Goal: Navigation & Orientation: Go to known website

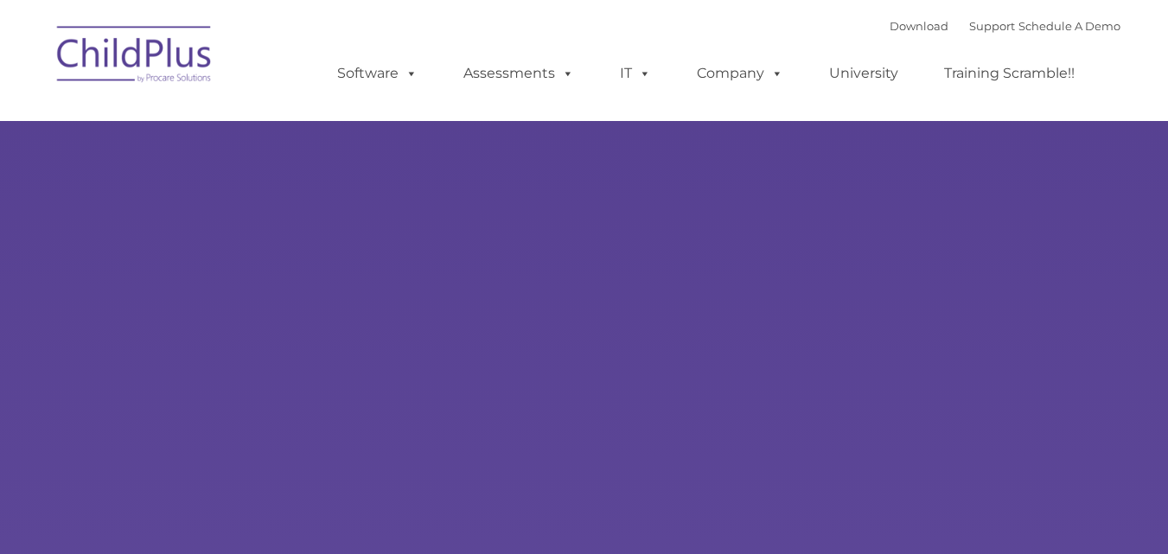
select select "MEDIUM"
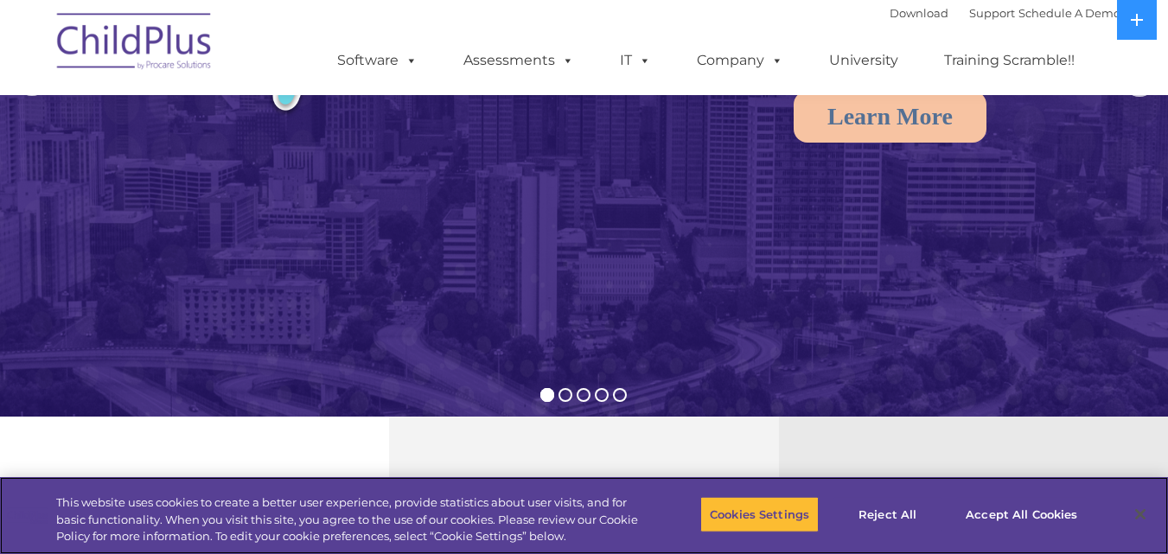
scroll to position [259, 0]
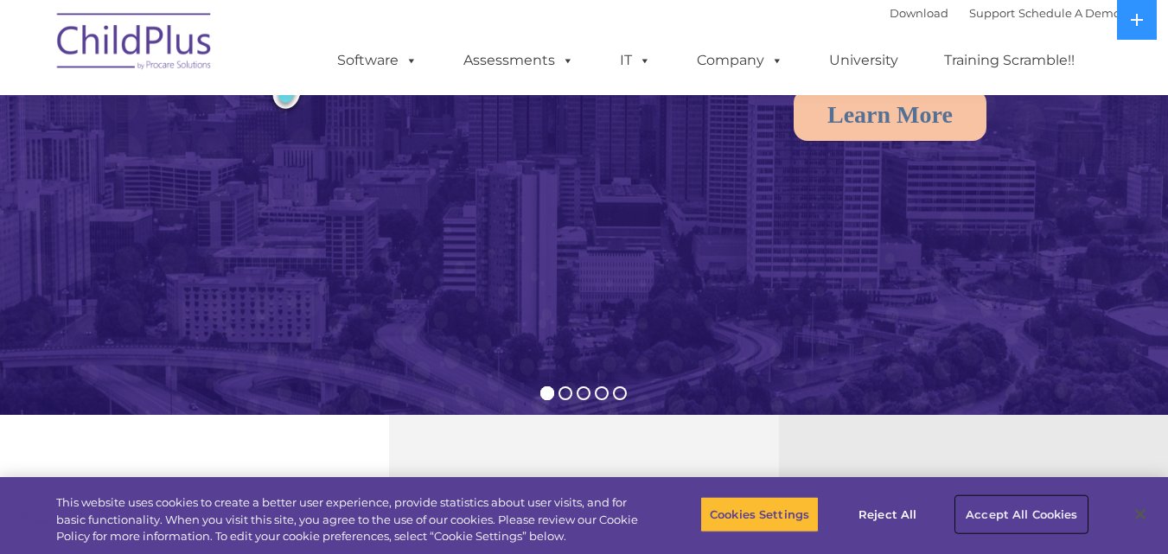
click at [1038, 514] on button "Accept All Cookies" at bounding box center [1021, 514] width 131 height 36
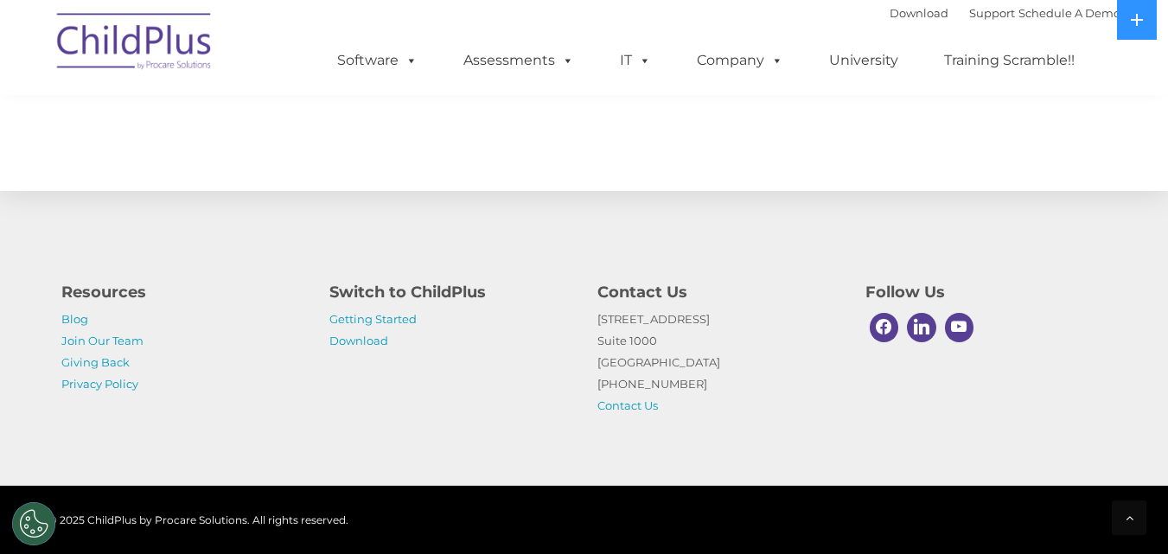
scroll to position [2034, 0]
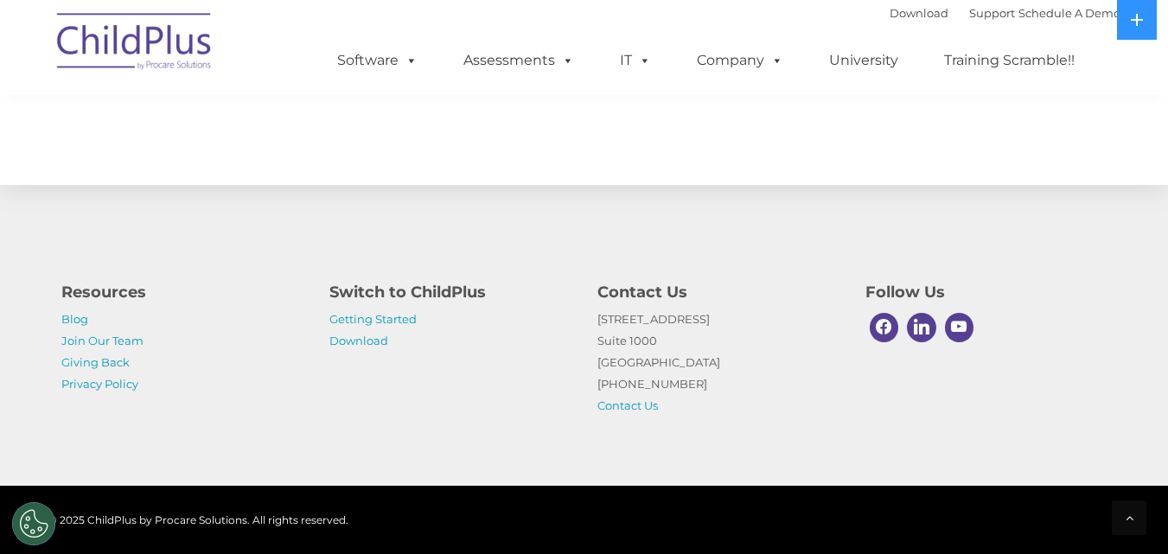
click at [161, 28] on img at bounding box center [134, 44] width 173 height 86
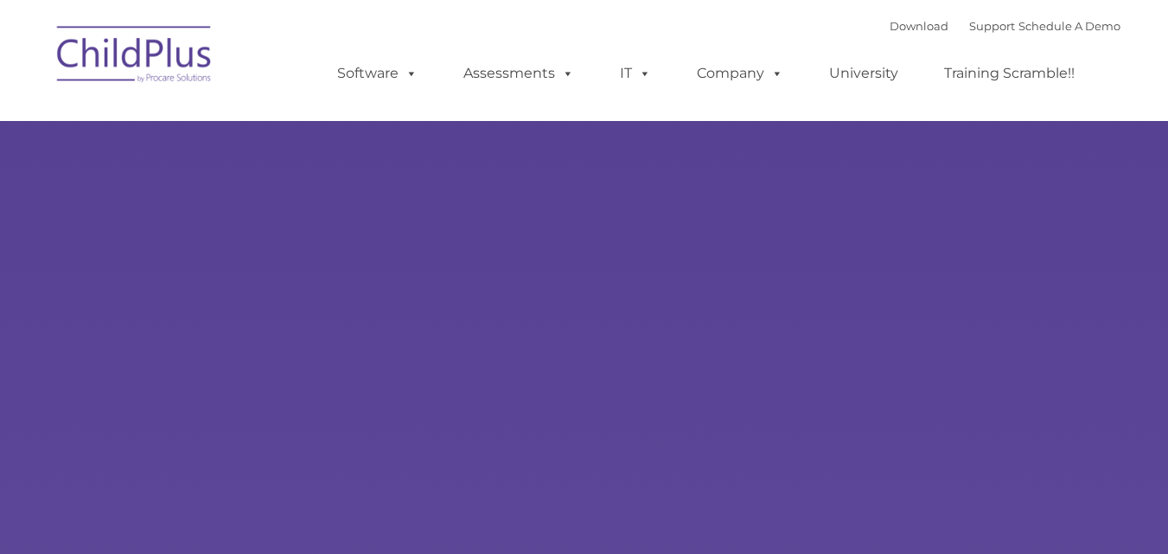
type input ""
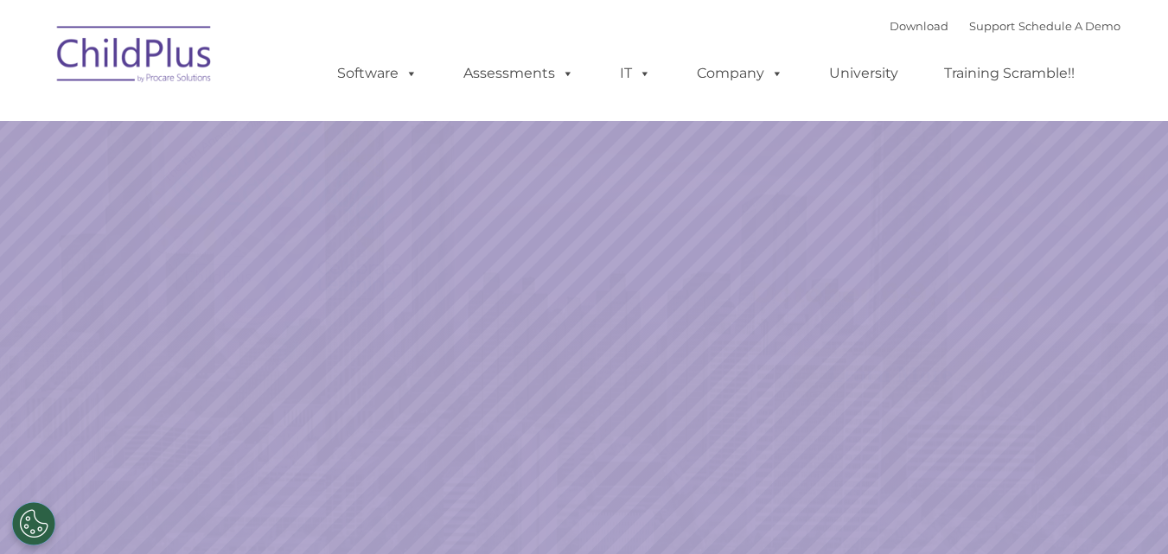
select select "MEDIUM"
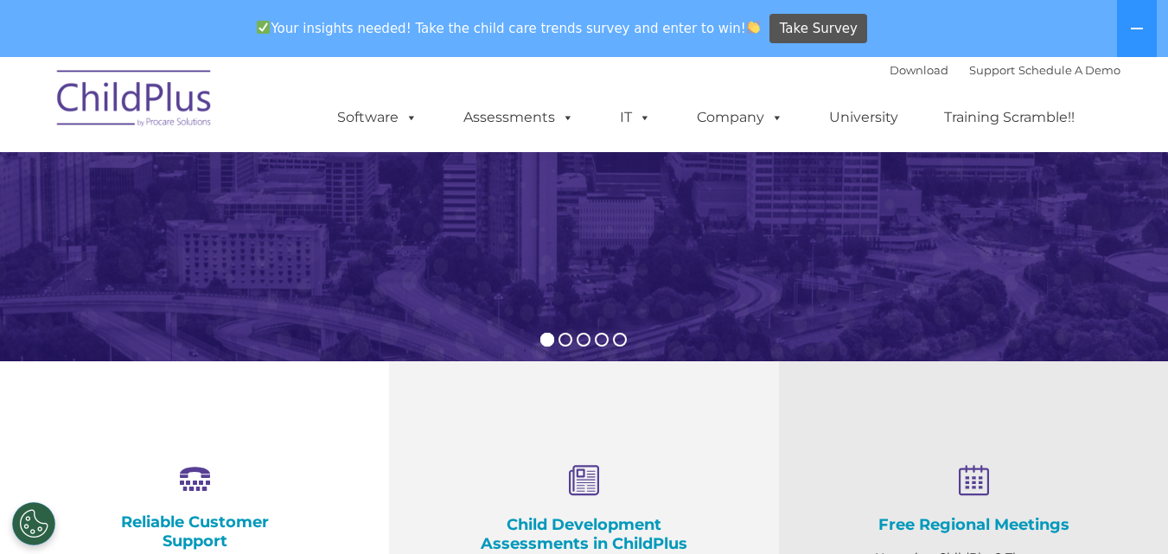
scroll to position [365, 0]
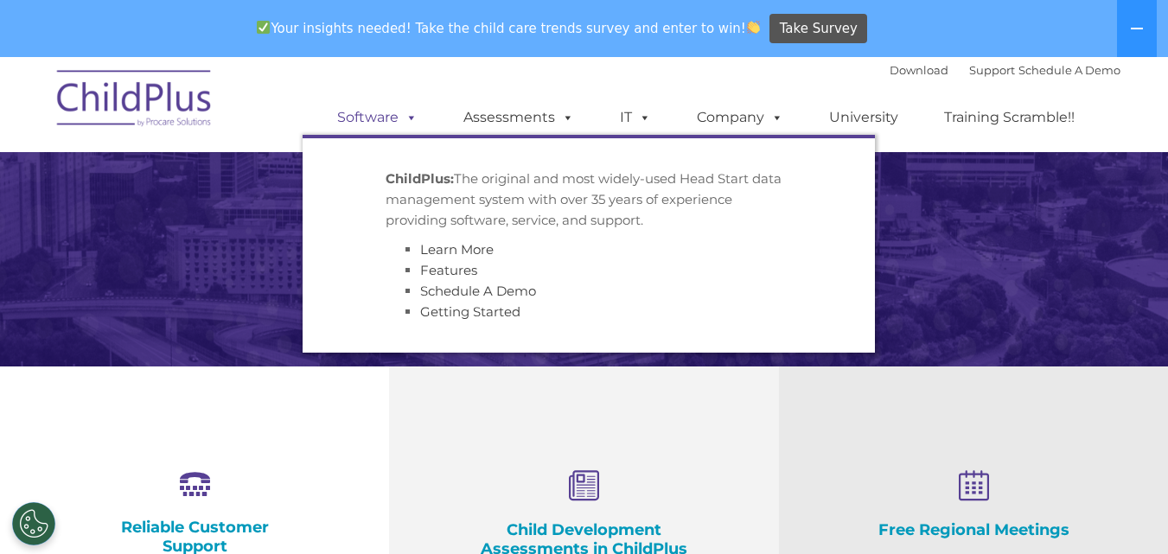
click at [397, 119] on link "Software" at bounding box center [377, 117] width 115 height 35
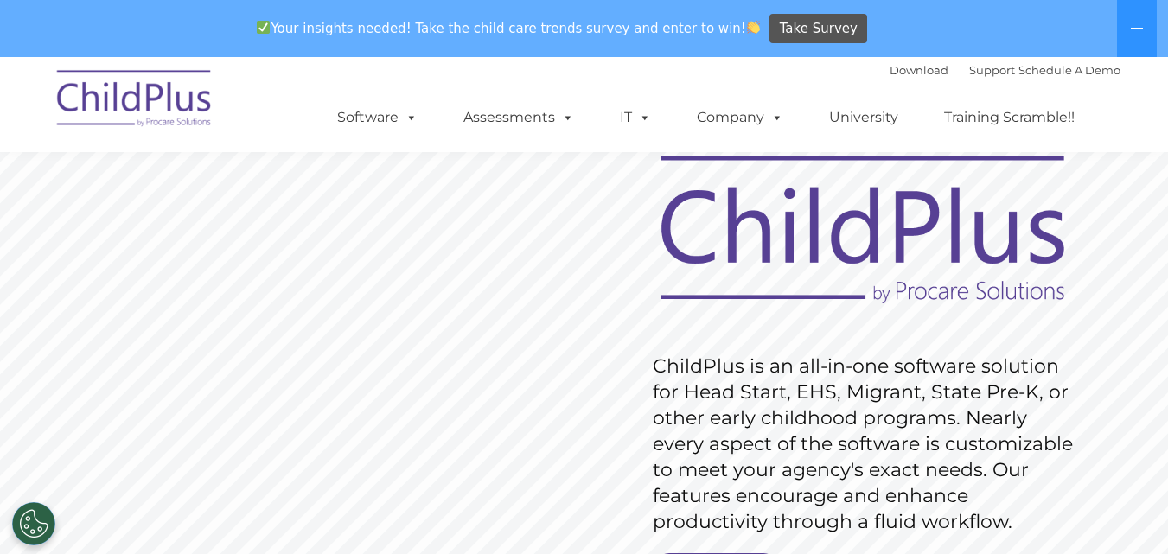
scroll to position [86, 0]
click at [1132, 25] on icon at bounding box center [1137, 29] width 14 height 14
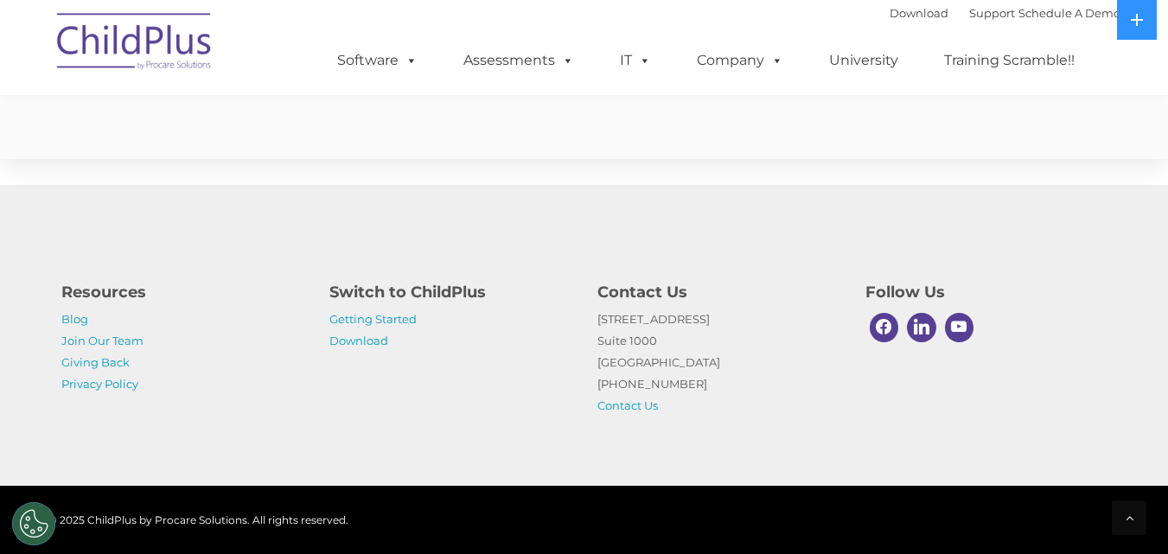
scroll to position [4340, 0]
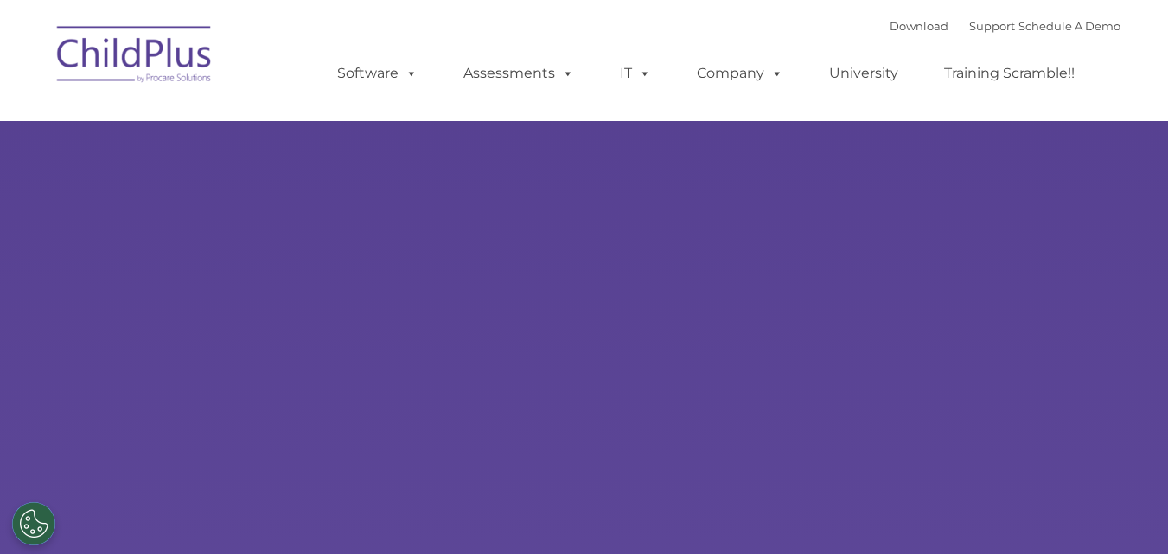
type input ""
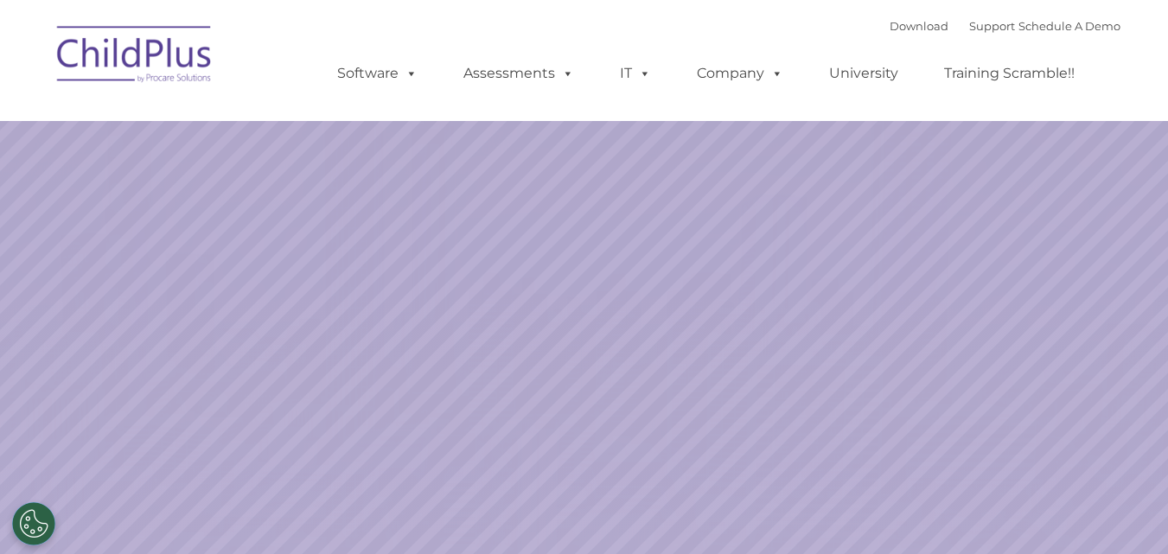
select select "MEDIUM"
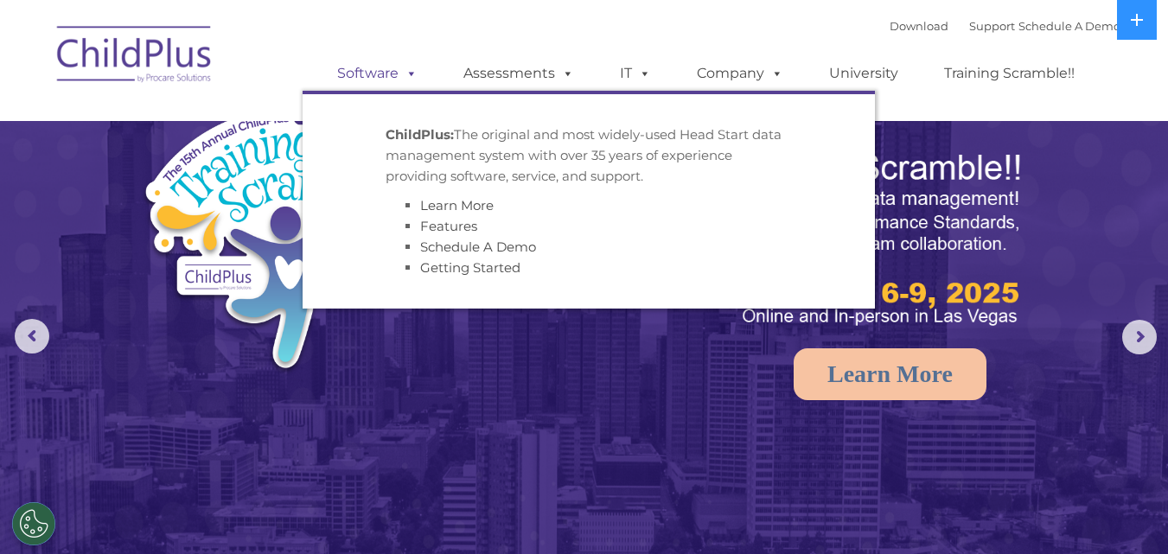
click at [389, 72] on link "Software" at bounding box center [377, 73] width 115 height 35
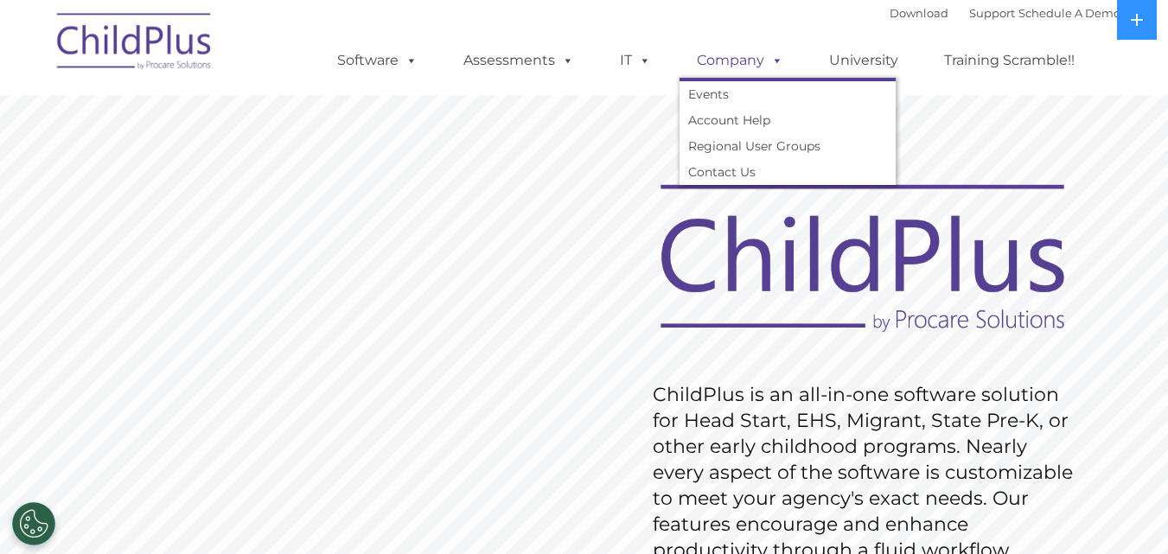
click at [755, 55] on link "Company" at bounding box center [739, 60] width 121 height 35
click at [160, 36] on img at bounding box center [134, 44] width 173 height 86
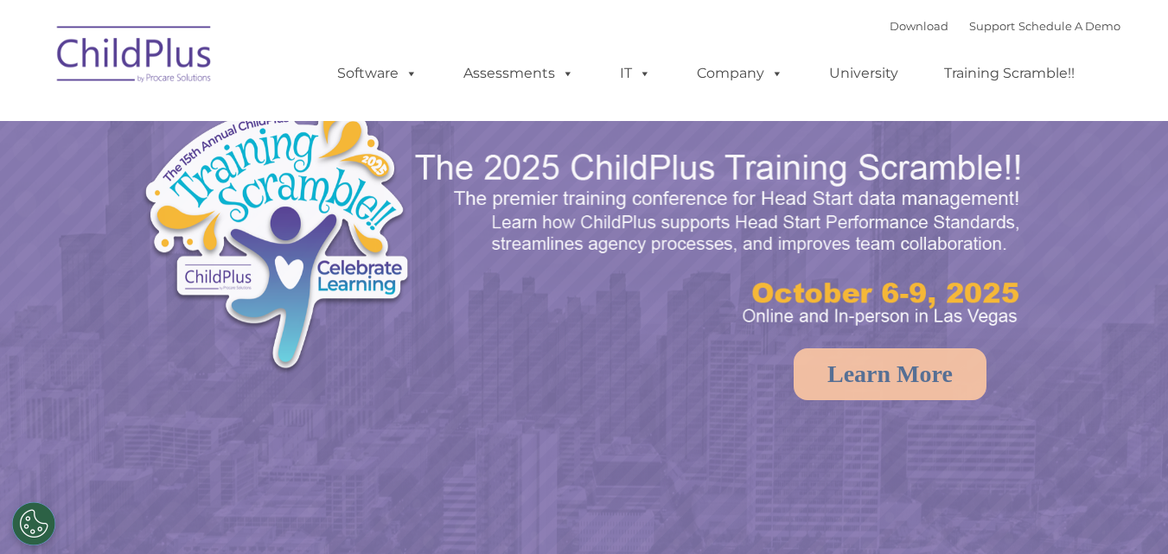
select select "MEDIUM"
